Goal: Information Seeking & Learning: Stay updated

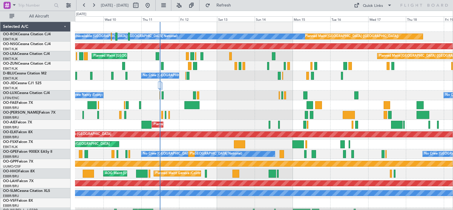
click at [243, 89] on div at bounding box center [264, 86] width 378 height 10
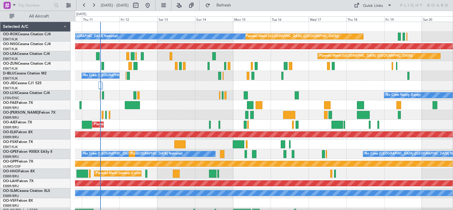
click at [193, 86] on div at bounding box center [264, 86] width 378 height 10
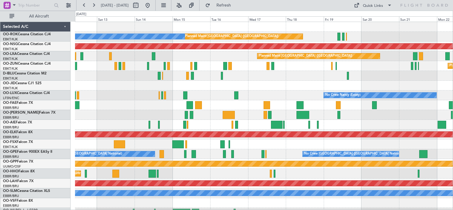
click at [205, 87] on div at bounding box center [264, 86] width 378 height 10
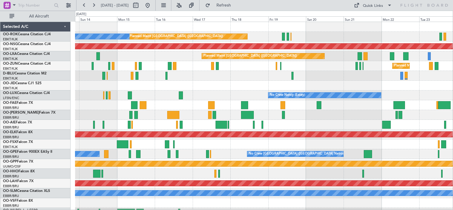
click at [212, 84] on div "Planned Maint [GEOGRAPHIC_DATA] ([GEOGRAPHIC_DATA]) A/C Unavailable [GEOGRAPHIC…" at bounding box center [264, 120] width 378 height 196
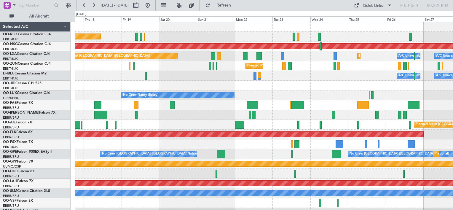
click at [209, 89] on div "Planned Maint Kortrijk-[GEOGRAPHIC_DATA]" at bounding box center [264, 86] width 378 height 10
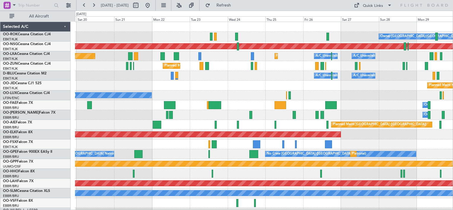
click at [217, 100] on div "Owner [GEOGRAPHIC_DATA]-[GEOGRAPHIC_DATA] Planned Maint [GEOGRAPHIC_DATA] ([GEO…" at bounding box center [264, 120] width 378 height 196
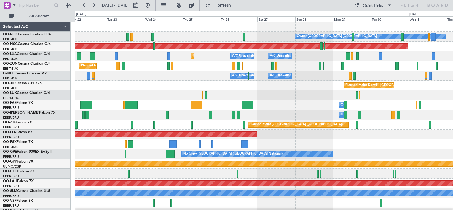
click at [186, 77] on div "A/C Unavailable [GEOGRAPHIC_DATA] ([GEOGRAPHIC_DATA] National) A/C Unavailable …" at bounding box center [264, 76] width 378 height 10
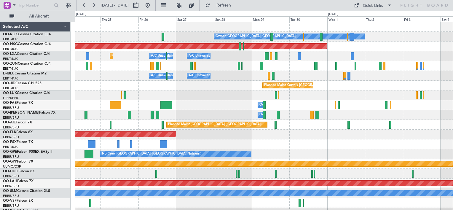
click at [236, 66] on div "Owner [GEOGRAPHIC_DATA]-[GEOGRAPHIC_DATA] Planned Maint [GEOGRAPHIC_DATA] ([GEO…" at bounding box center [264, 120] width 378 height 196
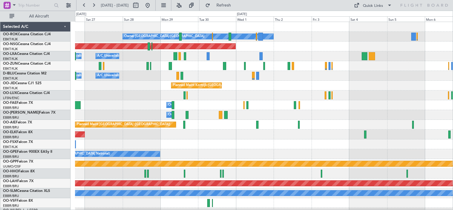
click at [208, 78] on div "A/C Unavailable [GEOGRAPHIC_DATA] ([GEOGRAPHIC_DATA] National) A/C Unavailable …" at bounding box center [264, 76] width 378 height 10
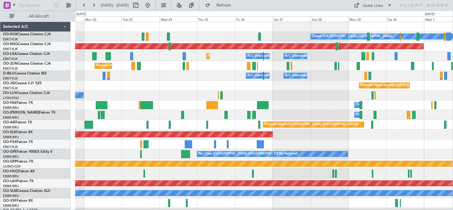
click at [410, 85] on div "Owner [GEOGRAPHIC_DATA]-[GEOGRAPHIC_DATA] Planned Maint [GEOGRAPHIC_DATA] ([GEO…" at bounding box center [264, 120] width 378 height 196
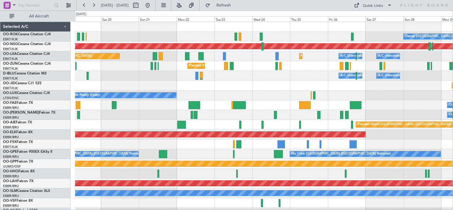
click at [293, 97] on div "Owner [GEOGRAPHIC_DATA]-[GEOGRAPHIC_DATA] Planned Maint [GEOGRAPHIC_DATA] ([GEO…" at bounding box center [264, 120] width 378 height 196
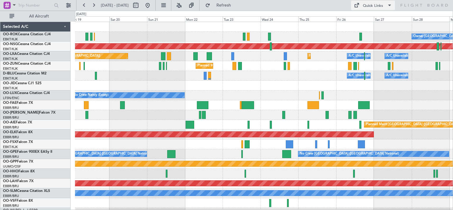
click at [373, 9] on button "Quick Links" at bounding box center [373, 5] width 44 height 9
click at [368, 34] on button "Crew Board" at bounding box center [373, 34] width 44 height 14
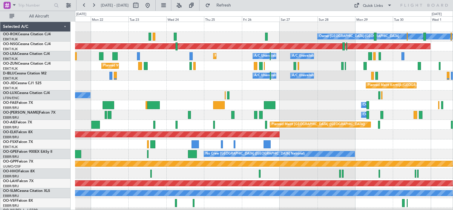
click at [213, 88] on div "Planned Maint Kortrijk-[GEOGRAPHIC_DATA]" at bounding box center [264, 86] width 378 height 10
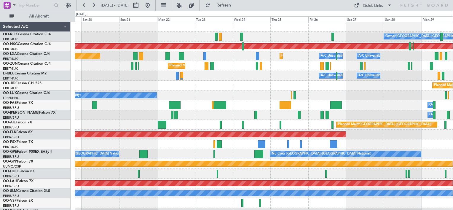
click at [245, 89] on div "Owner [GEOGRAPHIC_DATA]-[GEOGRAPHIC_DATA] Planned Maint [GEOGRAPHIC_DATA] ([GEO…" at bounding box center [264, 120] width 378 height 196
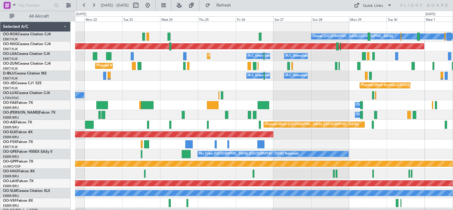
click at [149, 84] on div "Planned Maint Kortrijk-[GEOGRAPHIC_DATA]" at bounding box center [264, 86] width 378 height 10
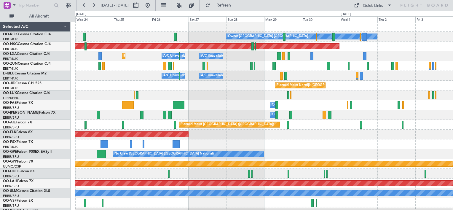
click at [203, 93] on div "No Crew Nancy (Essey)" at bounding box center [264, 95] width 378 height 10
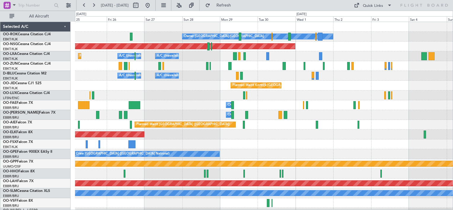
click at [198, 88] on div "Planned Maint Kortrijk-[GEOGRAPHIC_DATA]" at bounding box center [264, 86] width 378 height 10
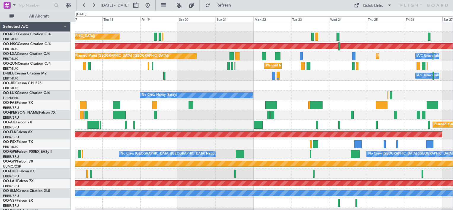
click at [420, 112] on div "Planned Maint [GEOGRAPHIC_DATA] ([GEOGRAPHIC_DATA]) Owner [GEOGRAPHIC_DATA]-[GE…" at bounding box center [264, 120] width 378 height 196
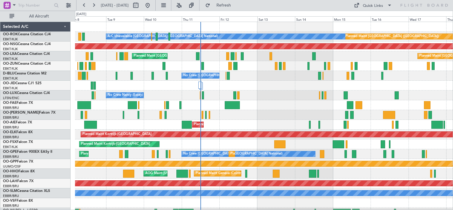
click at [419, 100] on div "Planned Maint [GEOGRAPHIC_DATA] ([GEOGRAPHIC_DATA]) A/C Unavailable [GEOGRAPHIC…" at bounding box center [264, 120] width 378 height 196
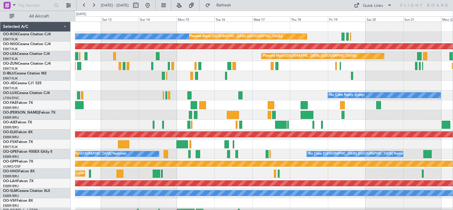
scroll to position [7, 0]
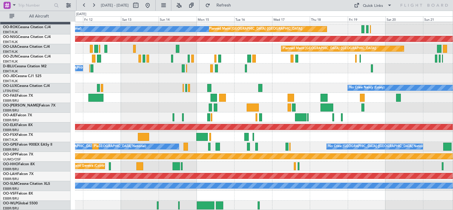
click at [236, 90] on div "Planned Maint [GEOGRAPHIC_DATA] ([GEOGRAPHIC_DATA]) A/C Unavailable [GEOGRAPHIC…" at bounding box center [264, 113] width 378 height 196
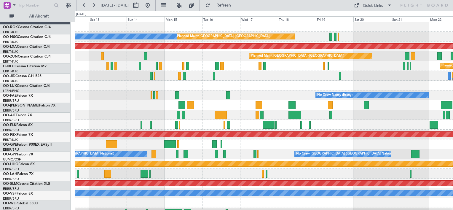
scroll to position [0, 0]
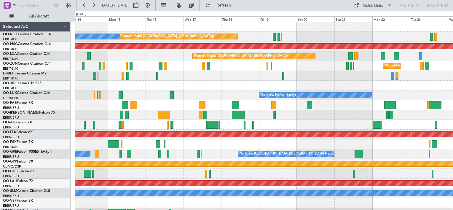
click at [211, 157] on div "Planned Maint [GEOGRAPHIC_DATA] ([GEOGRAPHIC_DATA]) A/C Unavailable [GEOGRAPHIC…" at bounding box center [264, 120] width 378 height 196
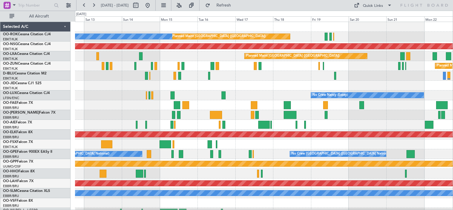
click at [299, 93] on div "Planned Maint [GEOGRAPHIC_DATA] ([GEOGRAPHIC_DATA]) A/C Unavailable [GEOGRAPHIC…" at bounding box center [264, 120] width 378 height 196
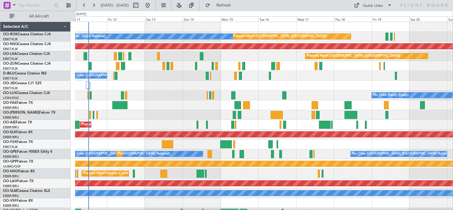
click at [294, 86] on div "Planned Maint [GEOGRAPHIC_DATA] ([GEOGRAPHIC_DATA]) A/C Unavailable [GEOGRAPHIC…" at bounding box center [264, 120] width 378 height 196
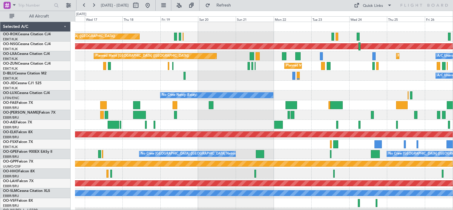
click at [113, 94] on div "Planned Maint [GEOGRAPHIC_DATA] ([GEOGRAPHIC_DATA]) Owner [GEOGRAPHIC_DATA]-[GE…" at bounding box center [264, 120] width 378 height 196
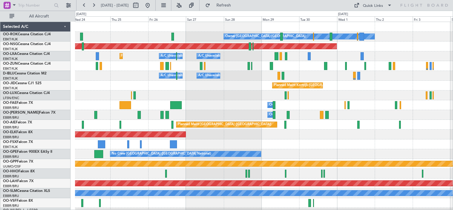
click at [135, 80] on div "Owner [GEOGRAPHIC_DATA]-[GEOGRAPHIC_DATA] Planned Maint [GEOGRAPHIC_DATA] ([GEO…" at bounding box center [264, 120] width 378 height 196
click at [203, 89] on div "Planned Maint Kortrijk-[GEOGRAPHIC_DATA]" at bounding box center [264, 86] width 378 height 10
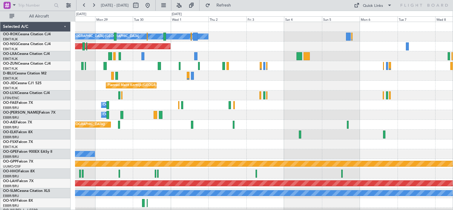
click at [141, 92] on div "Owner [GEOGRAPHIC_DATA]-[GEOGRAPHIC_DATA] Planned Maint [GEOGRAPHIC_DATA] ([GEO…" at bounding box center [264, 120] width 378 height 196
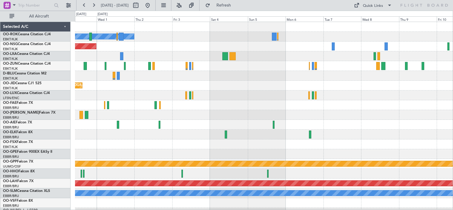
click at [142, 95] on div "Owner [GEOGRAPHIC_DATA]-[GEOGRAPHIC_DATA] Planned Maint [GEOGRAPHIC_DATA] ([GEO…" at bounding box center [264, 120] width 378 height 196
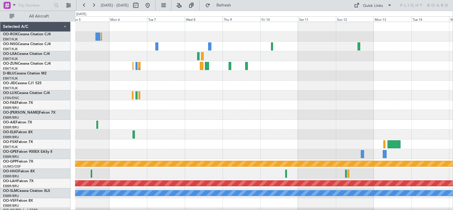
click at [116, 86] on div "Grounded [PERSON_NAME] Planned [GEOGRAPHIC_DATA][PERSON_NAME]-[GEOGRAPHIC_DATA]…" at bounding box center [264, 120] width 378 height 196
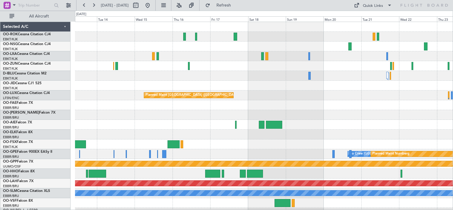
click at [147, 77] on div "Planned Maint [GEOGRAPHIC_DATA] ([GEOGRAPHIC_DATA] National) No Crew [GEOGRAPHI…" at bounding box center [264, 120] width 378 height 196
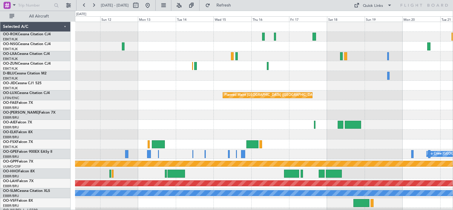
click at [399, 84] on div "Planned Maint [GEOGRAPHIC_DATA] ([GEOGRAPHIC_DATA] National) Planned Maint Nurn…" at bounding box center [264, 120] width 378 height 196
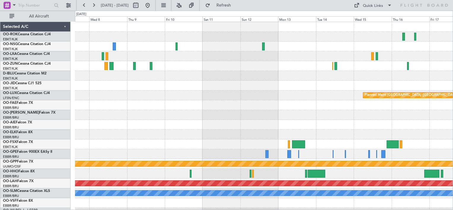
click at [385, 82] on div "Planned Maint [GEOGRAPHIC_DATA] ([GEOGRAPHIC_DATA] National) Grounded [GEOGRAPH…" at bounding box center [264, 120] width 378 height 196
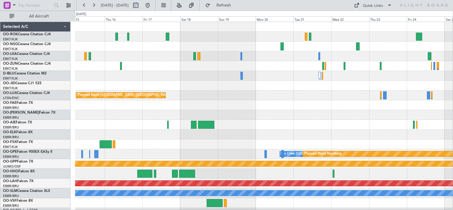
click at [140, 77] on div "Planned Maint [GEOGRAPHIC_DATA] ([GEOGRAPHIC_DATA] National) Planned Maint [GEO…" at bounding box center [264, 120] width 378 height 196
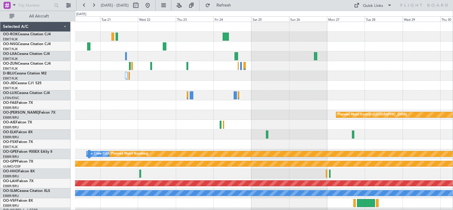
click at [145, 69] on div "Planned Maint Kortrijk-[GEOGRAPHIC_DATA] No Crew [GEOGRAPHIC_DATA] (Brussels Na…" at bounding box center [264, 120] width 378 height 196
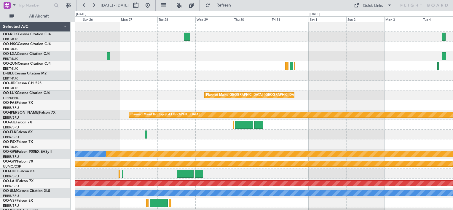
click at [94, 81] on div "Planned Maint [GEOGRAPHIC_DATA] ([GEOGRAPHIC_DATA]) Planned Maint [GEOGRAPHIC_D…" at bounding box center [264, 120] width 378 height 196
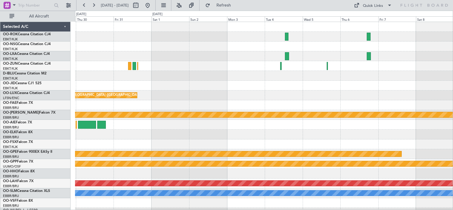
click at [104, 71] on div "Planned Maint [GEOGRAPHIC_DATA] ([GEOGRAPHIC_DATA]) Planned Maint [GEOGRAPHIC_D…" at bounding box center [264, 120] width 378 height 196
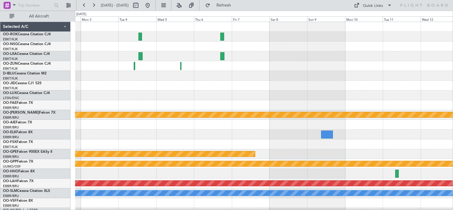
click at [166, 71] on div "Planned Maint [GEOGRAPHIC_DATA] ([GEOGRAPHIC_DATA]) Planned Maint [GEOGRAPHIC_D…" at bounding box center [264, 120] width 378 height 196
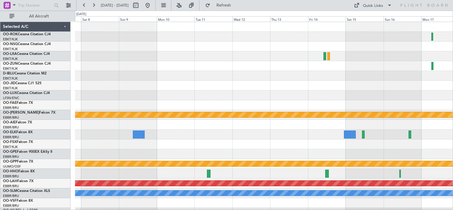
click at [144, 63] on div "Planned Maint Kortrijk-[GEOGRAPHIC_DATA] Planned Maint Nurnberg Grounded [GEOGR…" at bounding box center [264, 120] width 378 height 196
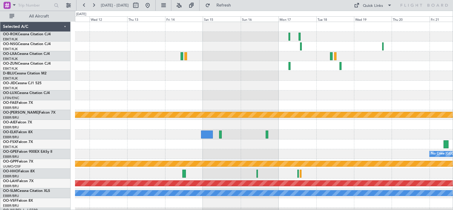
click at [164, 103] on div "Planned Maint Kortrijk-[GEOGRAPHIC_DATA] No Crew [GEOGRAPHIC_DATA] (Brussels Na…" at bounding box center [264, 120] width 378 height 196
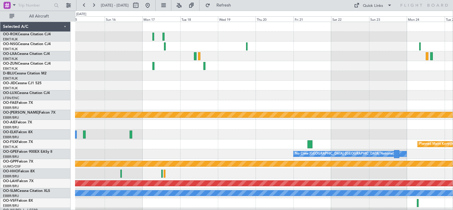
click at [123, 85] on div "Owner [GEOGRAPHIC_DATA]-[GEOGRAPHIC_DATA] Planned Maint [GEOGRAPHIC_DATA]-[GEOG…" at bounding box center [264, 120] width 378 height 196
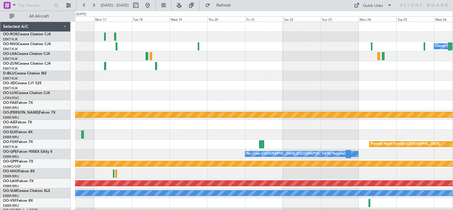
click at [204, 82] on div "Owner [GEOGRAPHIC_DATA]-[GEOGRAPHIC_DATA] Planned Maint [GEOGRAPHIC_DATA]-[GEOG…" at bounding box center [264, 120] width 378 height 196
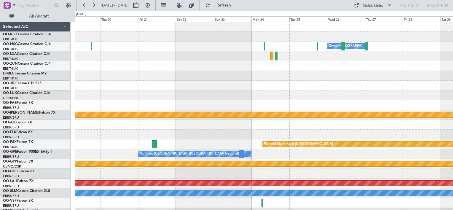
click at [169, 70] on div at bounding box center [264, 66] width 378 height 10
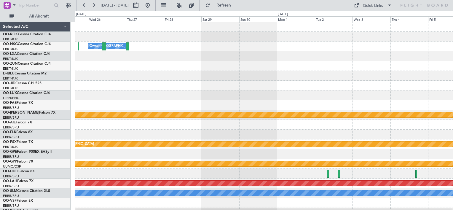
click at [152, 75] on div "Owner [GEOGRAPHIC_DATA]-[GEOGRAPHIC_DATA] Planned Maint [GEOGRAPHIC_DATA]-[GEOG…" at bounding box center [264, 120] width 378 height 196
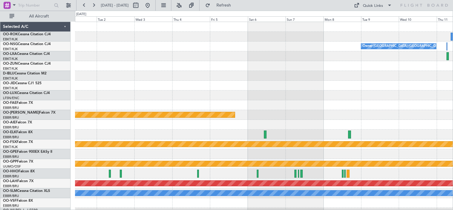
click at [150, 78] on div "Owner [GEOGRAPHIC_DATA]-[GEOGRAPHIC_DATA] Planned Maint [GEOGRAPHIC_DATA]-[GEOG…" at bounding box center [264, 120] width 378 height 196
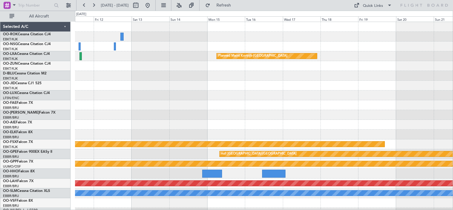
click at [139, 100] on div "Owner [GEOGRAPHIC_DATA]-[GEOGRAPHIC_DATA] Planned Maint [GEOGRAPHIC_DATA]-[GEOG…" at bounding box center [264, 120] width 378 height 196
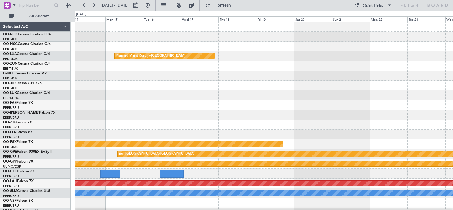
click at [200, 107] on div at bounding box center [264, 105] width 378 height 10
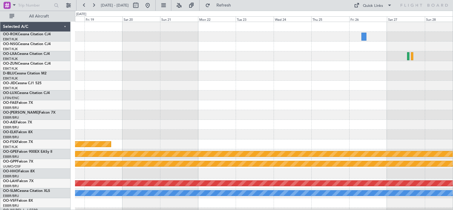
click at [157, 102] on div "Planned Maint Kortrijk-[GEOGRAPHIC_DATA] Planned Maint [GEOGRAPHIC_DATA]-[GEOGR…" at bounding box center [264, 120] width 378 height 196
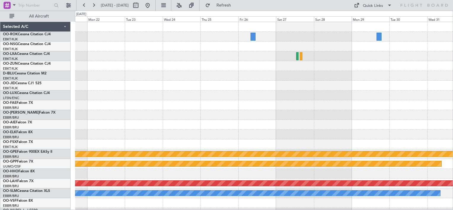
click at [207, 96] on div at bounding box center [264, 95] width 378 height 10
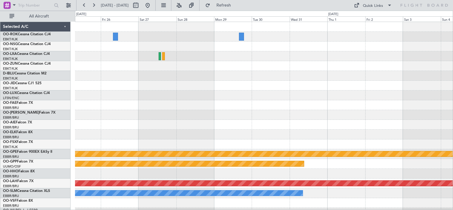
click at [175, 90] on div "null [GEOGRAPHIC_DATA]-[GEOGRAPHIC_DATA] Grounded [GEOGRAPHIC_DATA] Planned [GE…" at bounding box center [264, 120] width 378 height 196
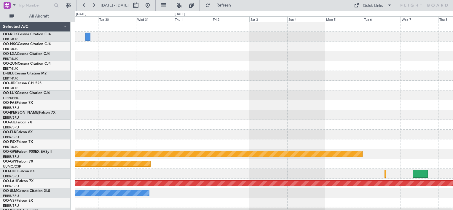
click at [160, 96] on div at bounding box center [264, 95] width 378 height 10
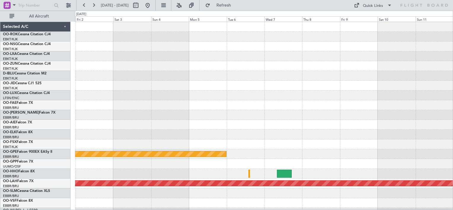
click at [152, 101] on div "null [GEOGRAPHIC_DATA]-[GEOGRAPHIC_DATA] Grounded [GEOGRAPHIC_DATA] Planned [GE…" at bounding box center [264, 120] width 378 height 196
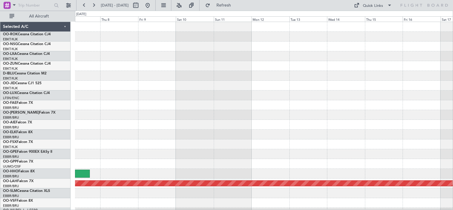
click at [187, 106] on div at bounding box center [264, 105] width 378 height 10
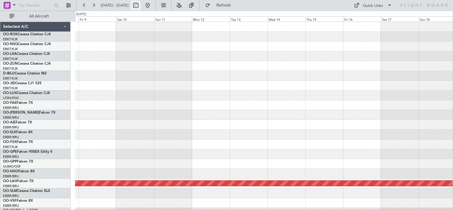
click at [141, 4] on button at bounding box center [135, 5] width 9 height 9
select select "2026"
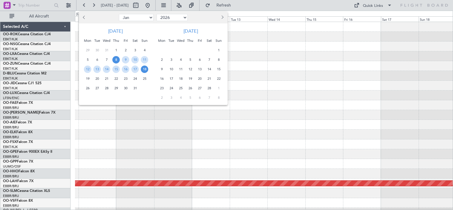
click at [82, 17] on button "Previous month" at bounding box center [84, 17] width 7 height 9
click at [83, 17] on button "Previous month" at bounding box center [84, 17] width 7 height 9
select select "11"
select select "2025"
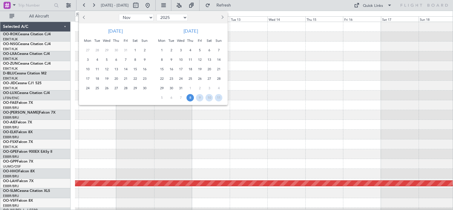
click at [82, 17] on button "Previous month" at bounding box center [84, 17] width 7 height 9
click at [83, 17] on span "Previous month" at bounding box center [85, 17] width 4 height 4
select select "9"
click at [103, 60] on span "10" at bounding box center [106, 59] width 7 height 7
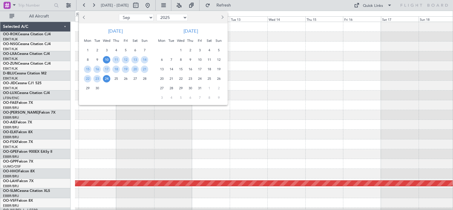
click at [106, 80] on span "24" at bounding box center [106, 78] width 7 height 7
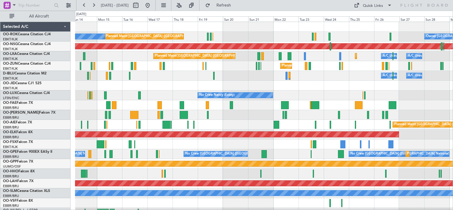
click at [200, 82] on div "Planned Maint [GEOGRAPHIC_DATA] ([GEOGRAPHIC_DATA]) A/C Unavailable [GEOGRAPHIC…" at bounding box center [264, 120] width 378 height 196
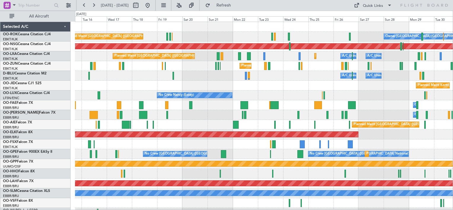
click at [286, 85] on div "Planned Maint Kortrijk-[GEOGRAPHIC_DATA]" at bounding box center [264, 86] width 378 height 10
click at [202, 89] on div "Planned Maint Kortrijk-[GEOGRAPHIC_DATA]" at bounding box center [264, 86] width 378 height 10
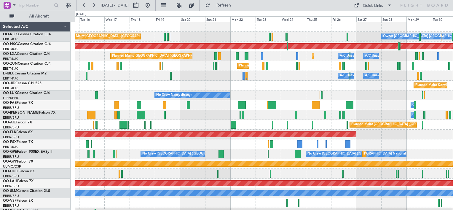
click at [369, 108] on div "Owner [GEOGRAPHIC_DATA]-[GEOGRAPHIC_DATA] Planned Maint [GEOGRAPHIC_DATA] ([GEO…" at bounding box center [264, 120] width 378 height 196
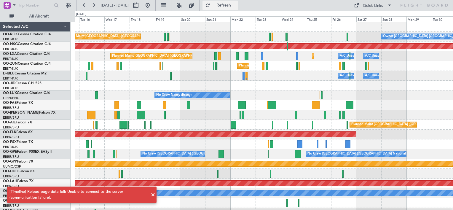
click at [236, 6] on span "Refresh" at bounding box center [223, 5] width 25 height 4
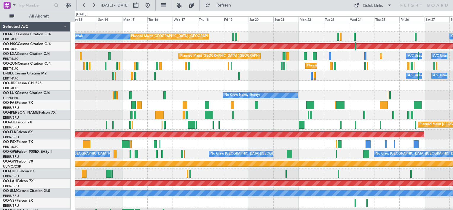
click at [254, 84] on div "Owner [GEOGRAPHIC_DATA]-[GEOGRAPHIC_DATA] Planned Maint [GEOGRAPHIC_DATA] ([GEO…" at bounding box center [264, 120] width 378 height 196
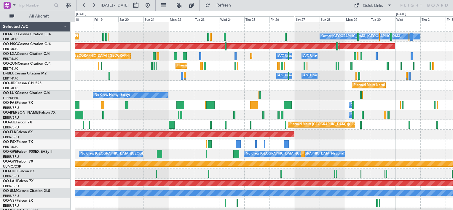
click at [255, 84] on div "Planned Maint [GEOGRAPHIC_DATA] ([GEOGRAPHIC_DATA]) Owner [GEOGRAPHIC_DATA]-[GE…" at bounding box center [264, 120] width 378 height 196
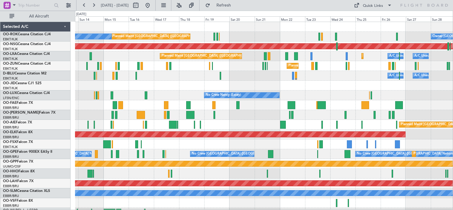
click at [452, 89] on div "Planned Maint Kortrijk-[GEOGRAPHIC_DATA]" at bounding box center [264, 86] width 378 height 10
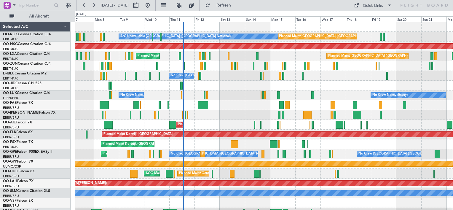
click at [396, 82] on div "Planned Maint [GEOGRAPHIC_DATA] ([GEOGRAPHIC_DATA]) A/C Unavailable [GEOGRAPHIC…" at bounding box center [264, 120] width 378 height 196
click at [236, 5] on span "Refresh" at bounding box center [223, 5] width 25 height 4
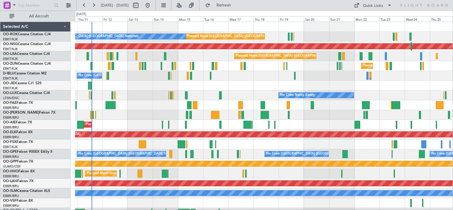
click at [237, 89] on div "Planned Maint [GEOGRAPHIC_DATA] ([GEOGRAPHIC_DATA]) A/C Unavailable [GEOGRAPHIC…" at bounding box center [264, 120] width 378 height 196
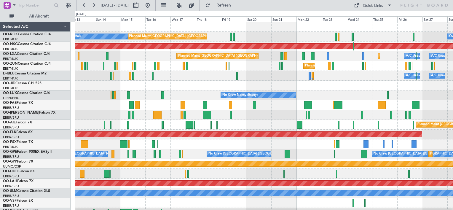
click at [268, 85] on div "Planned Maint [GEOGRAPHIC_DATA] ([GEOGRAPHIC_DATA]) A/C Unavailable [GEOGRAPHIC…" at bounding box center [264, 120] width 378 height 196
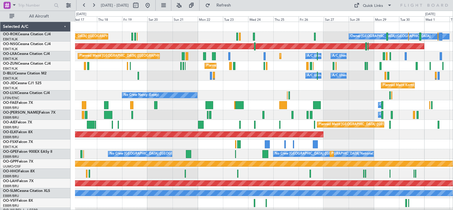
click at [252, 82] on div "Planned Maint [GEOGRAPHIC_DATA] ([GEOGRAPHIC_DATA]) Owner [GEOGRAPHIC_DATA]-[GE…" at bounding box center [264, 120] width 378 height 196
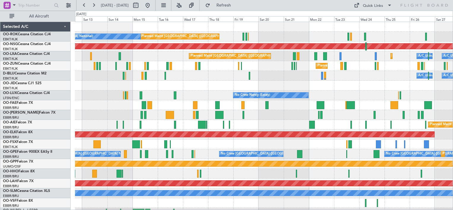
click at [453, 101] on html "[DATE] - [DATE] Refresh Quick Links All Aircraft Planned Maint [GEOGRAPHIC_DATA…" at bounding box center [226, 105] width 453 height 210
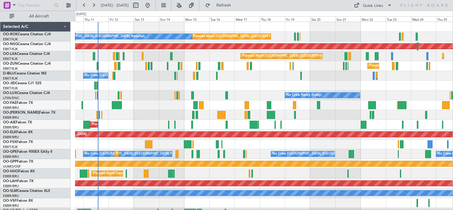
click at [252, 88] on div "Planned Maint [GEOGRAPHIC_DATA] ([GEOGRAPHIC_DATA]) A/C Unavailable [GEOGRAPHIC…" at bounding box center [264, 120] width 378 height 196
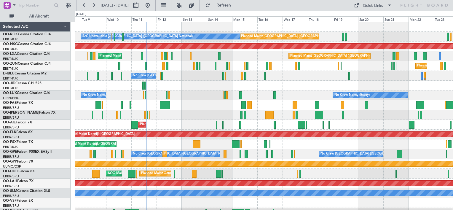
click at [285, 86] on div at bounding box center [264, 86] width 378 height 10
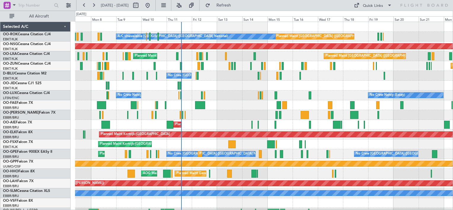
click at [212, 73] on div "Planned Maint [GEOGRAPHIC_DATA] ([GEOGRAPHIC_DATA]) A/C Unavailable [GEOGRAPHIC…" at bounding box center [264, 120] width 378 height 196
